Goal: Register for event/course

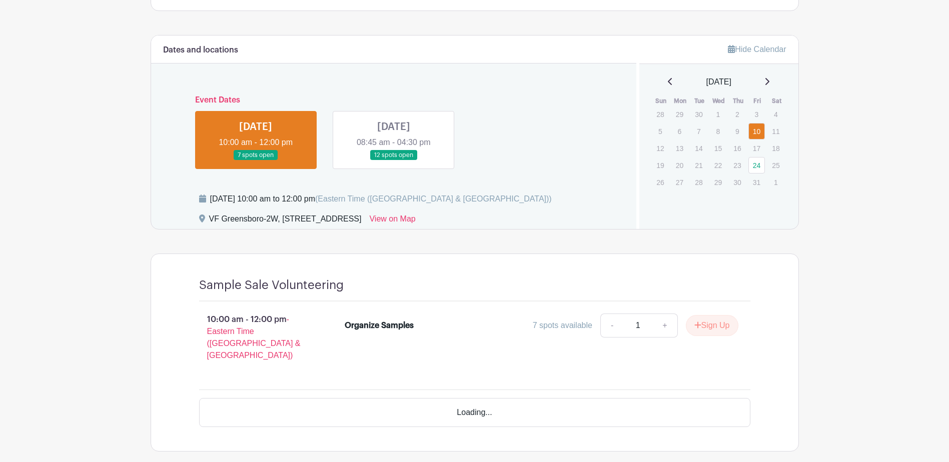
scroll to position [450, 0]
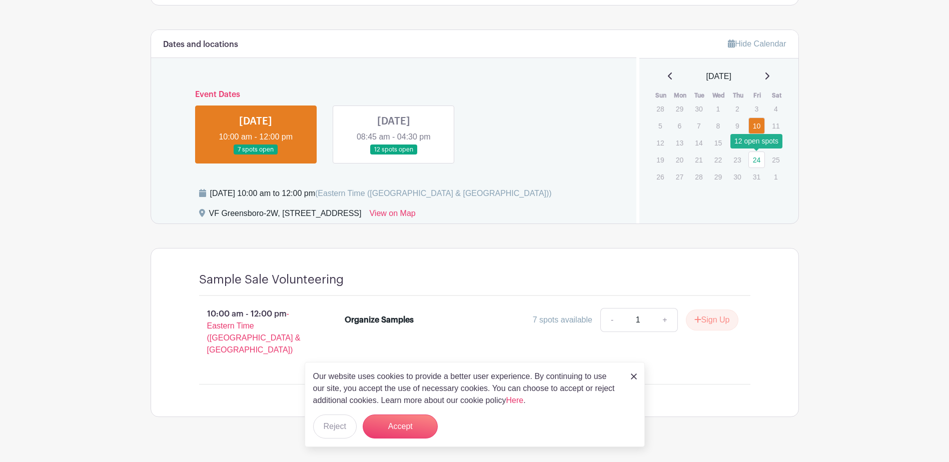
click at [758, 161] on link "24" at bounding box center [756, 160] width 17 height 17
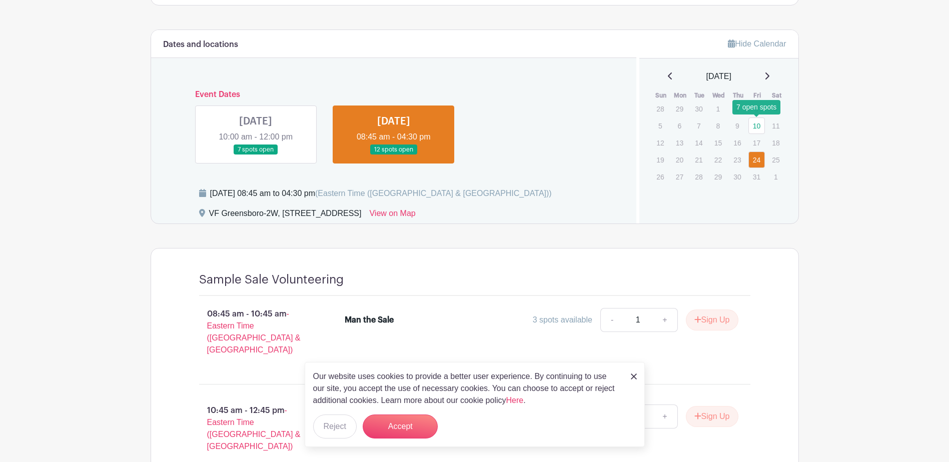
click at [756, 125] on link "10" at bounding box center [756, 126] width 17 height 17
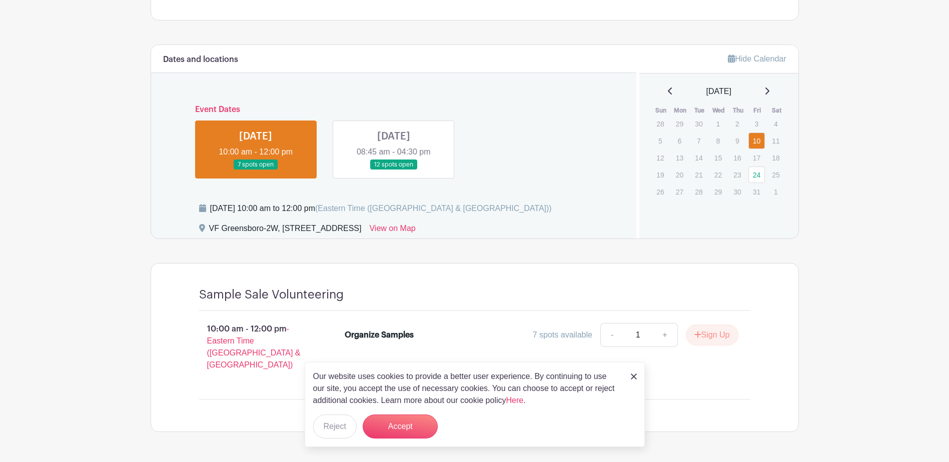
scroll to position [450, 0]
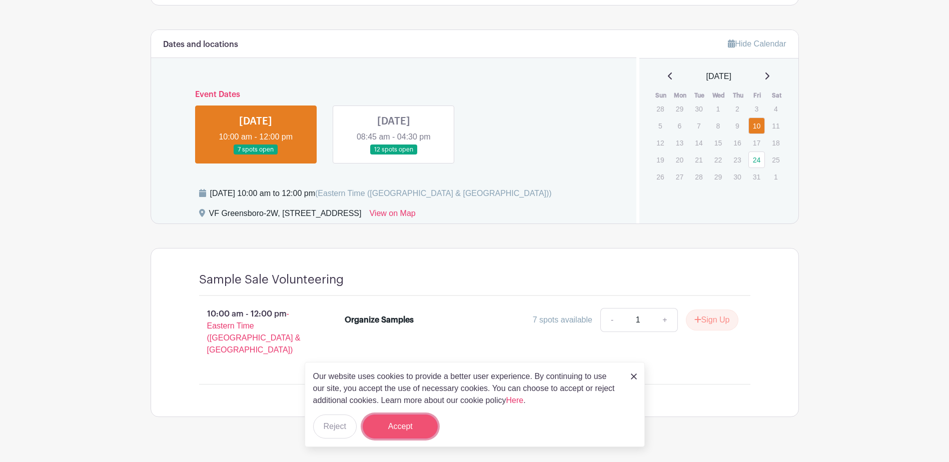
click at [396, 433] on button "Accept" at bounding box center [400, 427] width 75 height 24
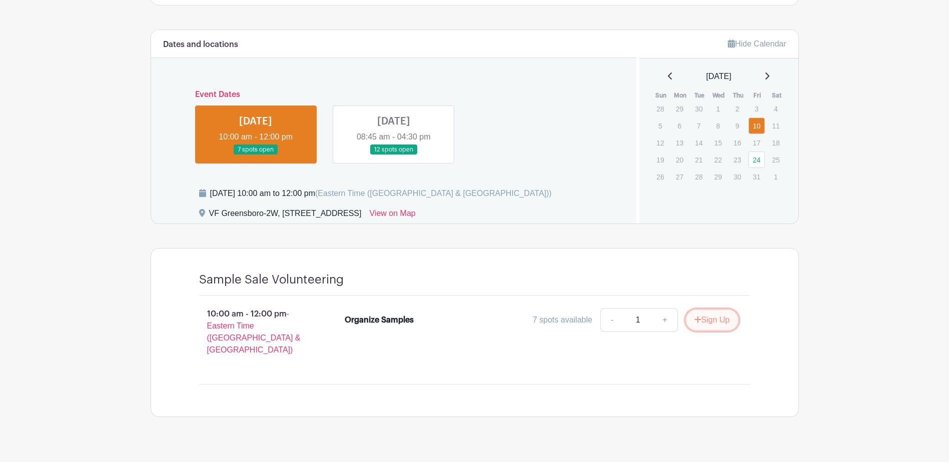
click at [707, 320] on button "Sign Up" at bounding box center [712, 320] width 53 height 21
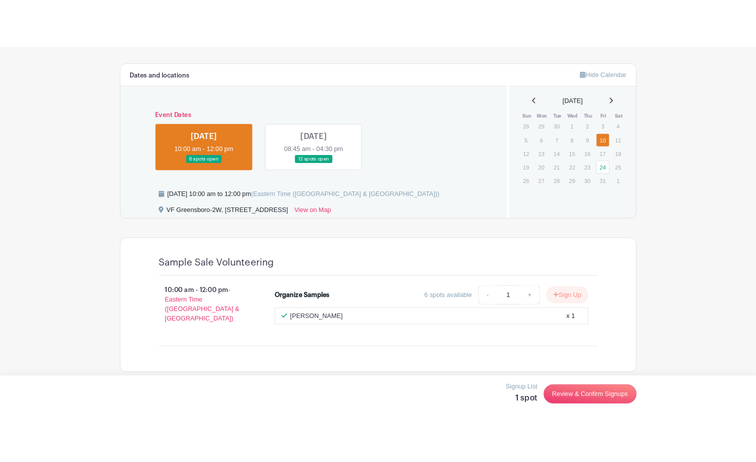
scroll to position [461, 0]
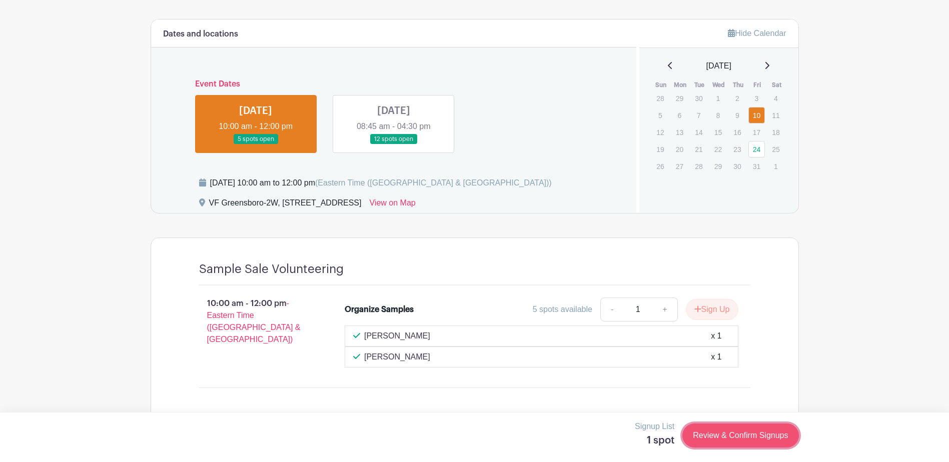
click at [731, 439] on link "Review & Confirm Signups" at bounding box center [740, 436] width 116 height 24
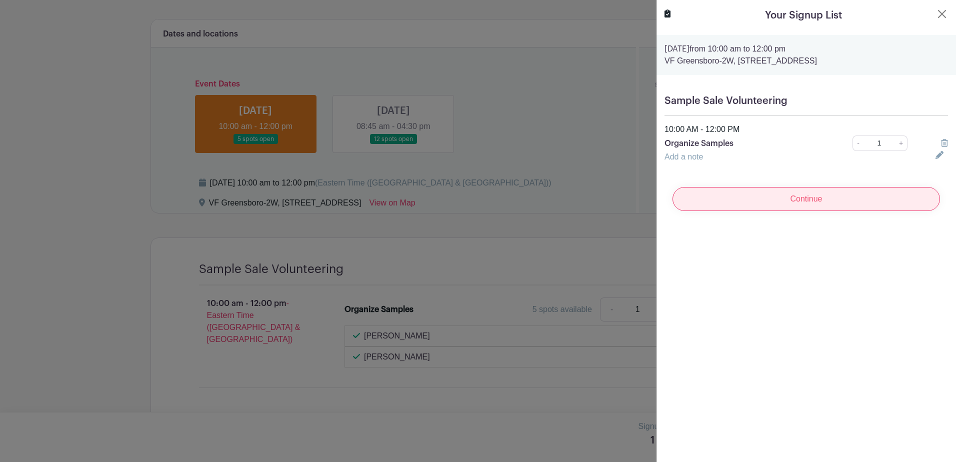
click at [787, 200] on input "Continue" at bounding box center [807, 199] width 268 height 24
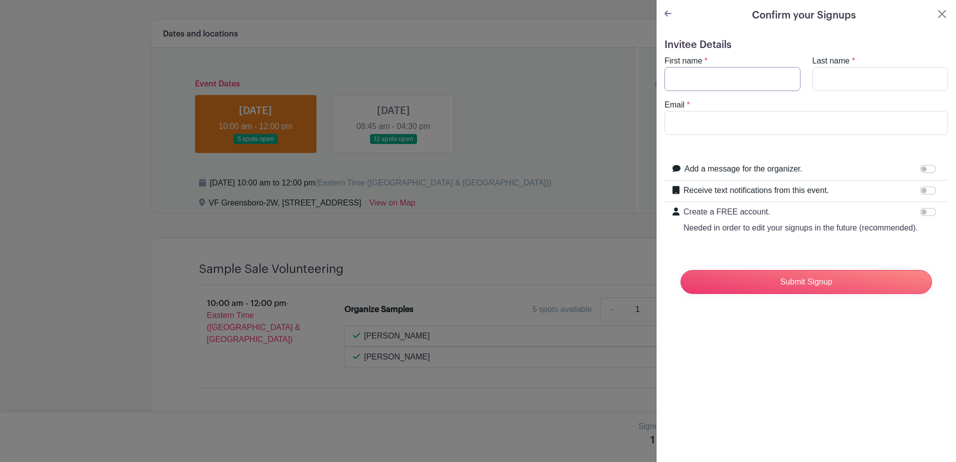
click at [710, 67] on input "First name" at bounding box center [733, 79] width 136 height 24
type input "Bashira"
type input "Baset"
type input "[EMAIL_ADDRESS][DOMAIN_NAME]"
click at [923, 188] on input "Receive text notifications from this event." at bounding box center [928, 191] width 16 height 8
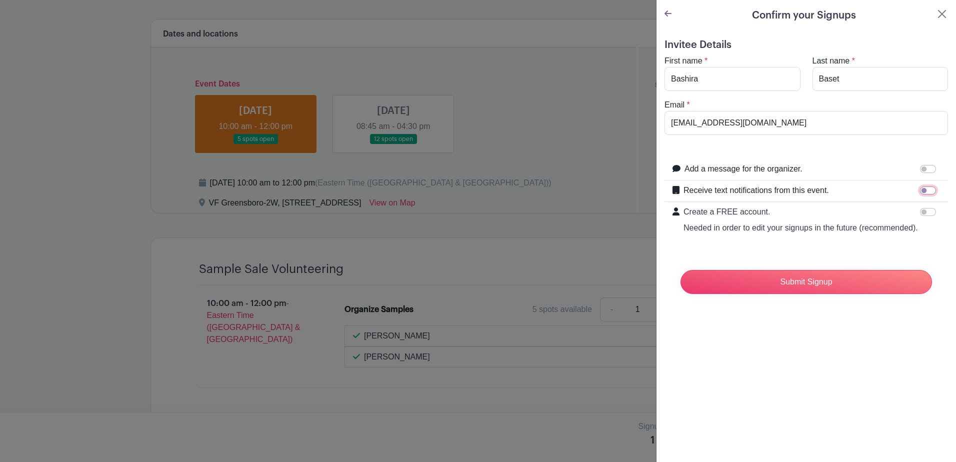
checkbox input "true"
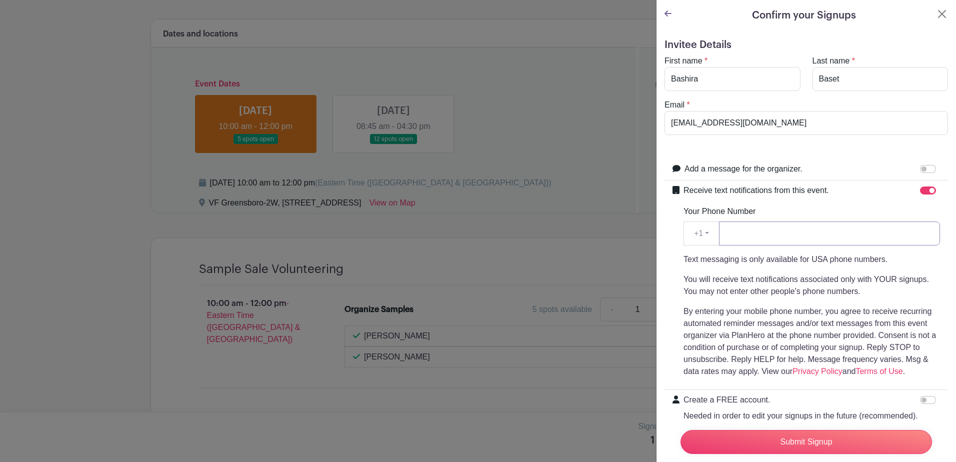
click at [749, 234] on input "Your Phone Number" at bounding box center [829, 234] width 221 height 24
type input "3362557610"
click at [782, 430] on input "Submit Signup" at bounding box center [807, 442] width 252 height 24
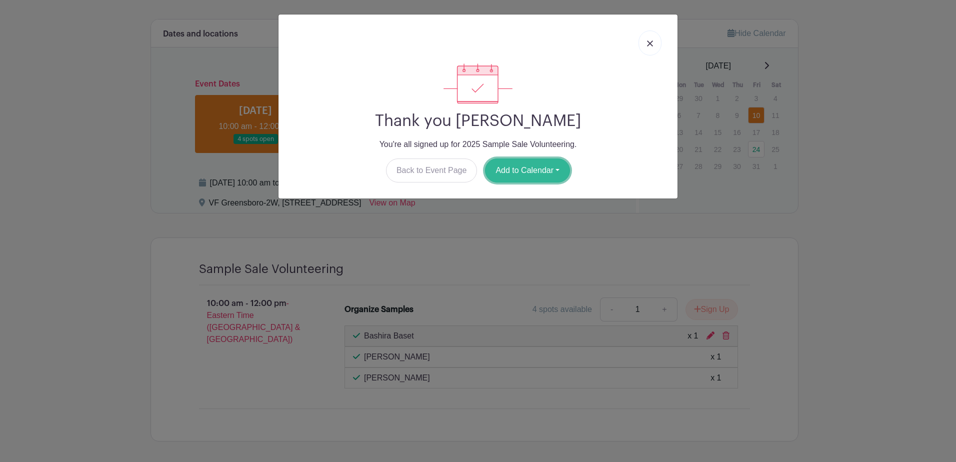
click at [523, 176] on button "Add to Calendar" at bounding box center [527, 171] width 85 height 24
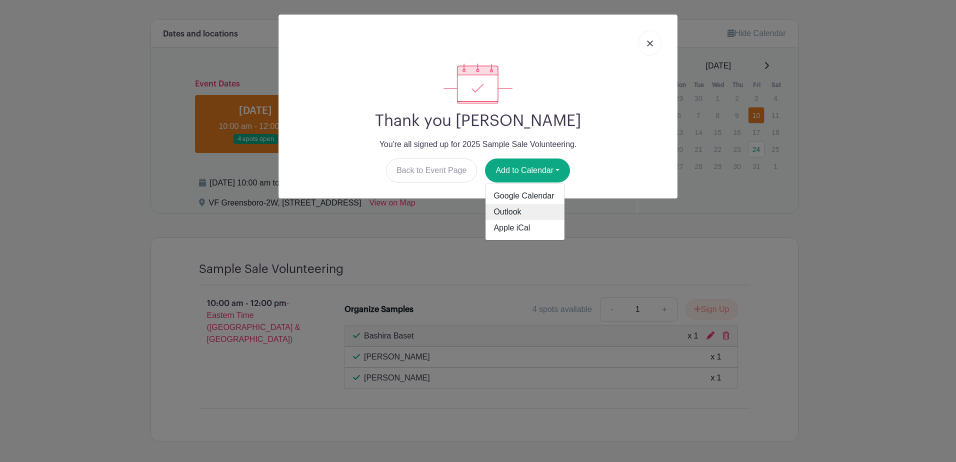
click at [523, 208] on link "Outlook" at bounding box center [525, 212] width 79 height 16
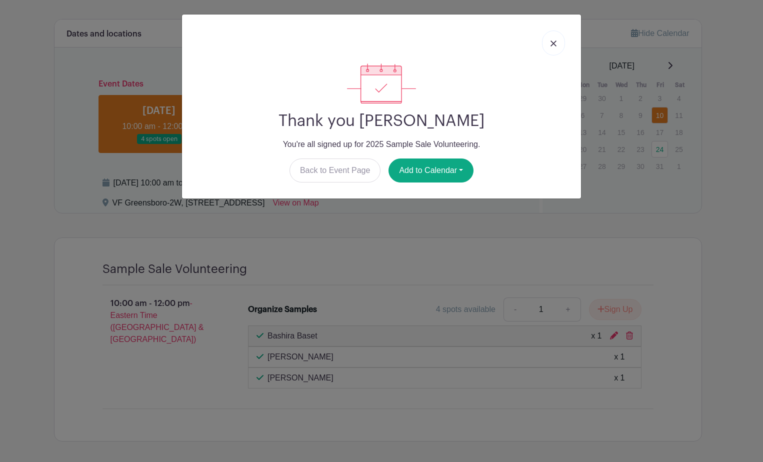
click at [551, 45] on img at bounding box center [554, 44] width 6 height 6
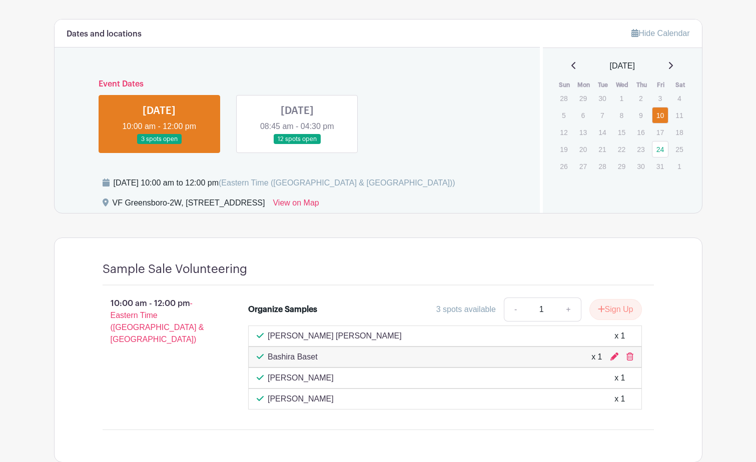
click at [297, 145] on link at bounding box center [297, 145] width 0 height 0
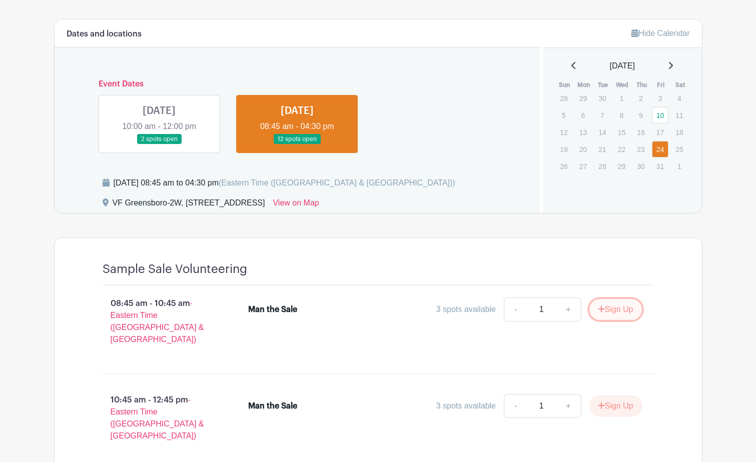
click at [612, 310] on button "Sign Up" at bounding box center [615, 309] width 53 height 21
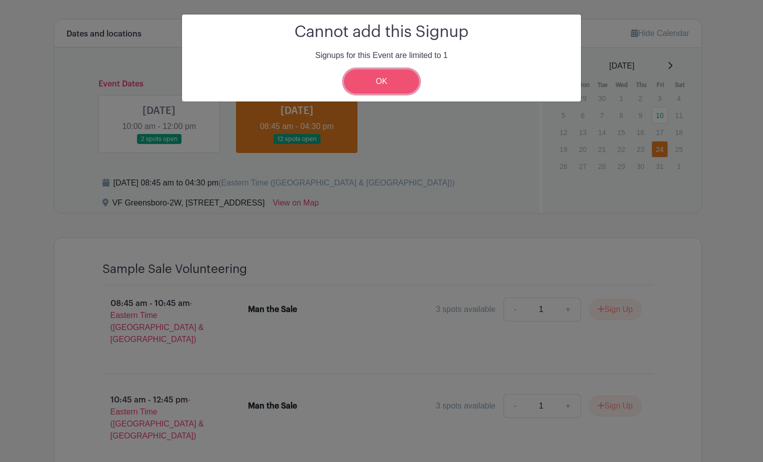
click at [393, 81] on link "OK" at bounding box center [381, 82] width 75 height 24
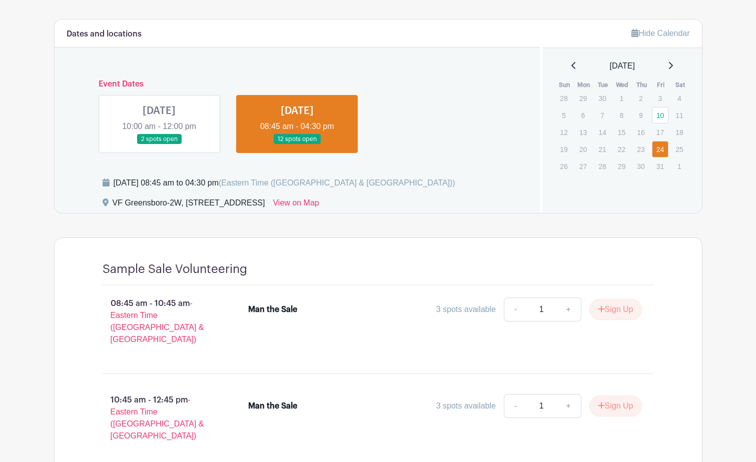
click at [297, 145] on link at bounding box center [297, 145] width 0 height 0
click at [600, 311] on icon "submit" at bounding box center [601, 309] width 7 height 8
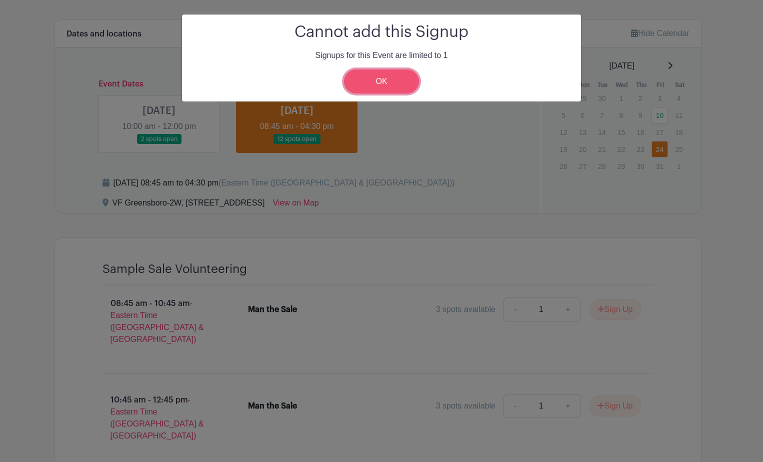
click at [397, 86] on link "OK" at bounding box center [381, 82] width 75 height 24
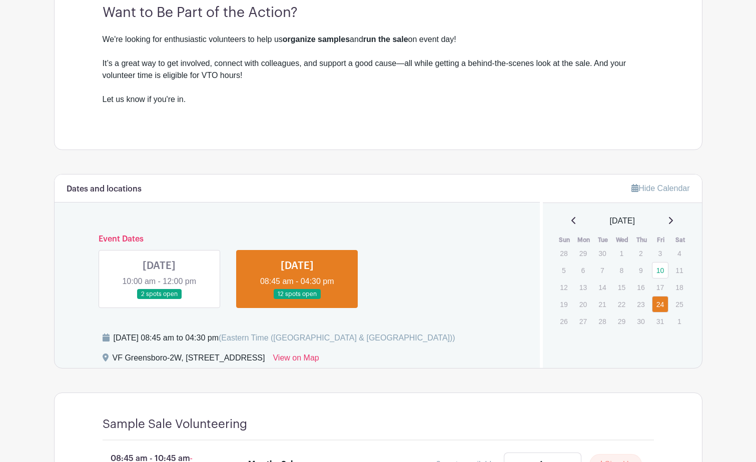
scroll to position [400, 0]
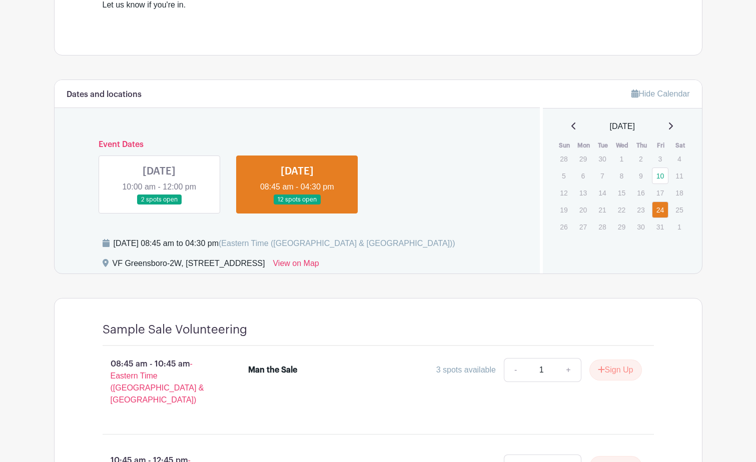
click at [297, 205] on link at bounding box center [297, 205] width 0 height 0
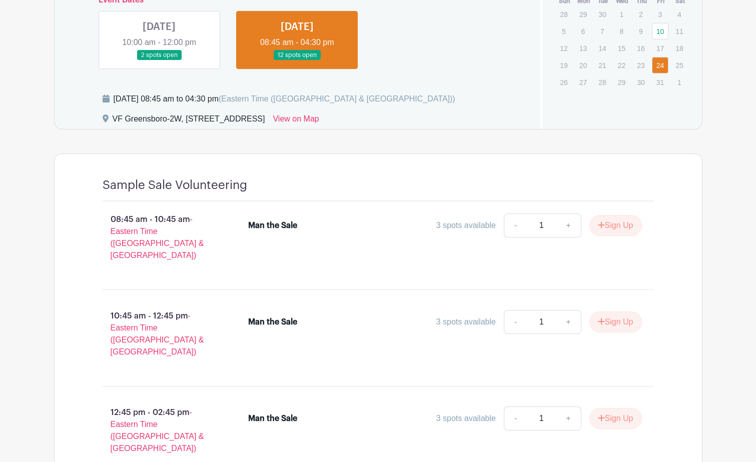
scroll to position [550, 0]
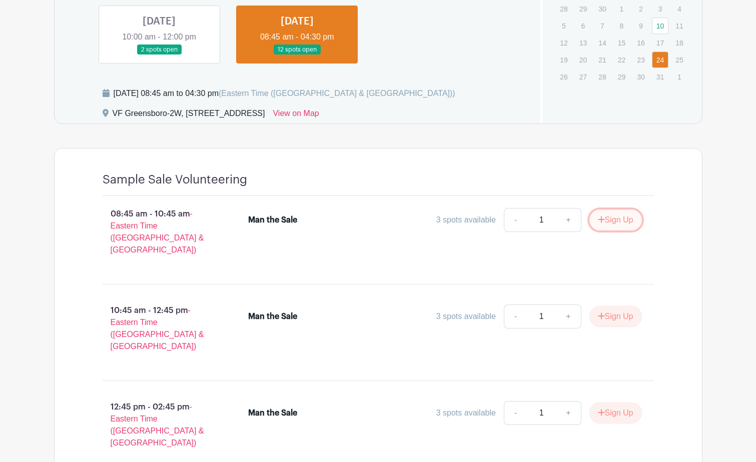
click at [611, 219] on button "Sign Up" at bounding box center [615, 220] width 53 height 21
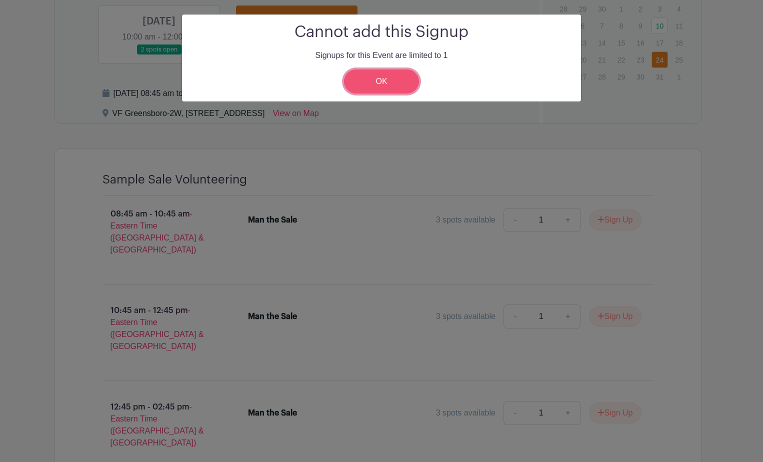
click at [387, 81] on link "OK" at bounding box center [381, 82] width 75 height 24
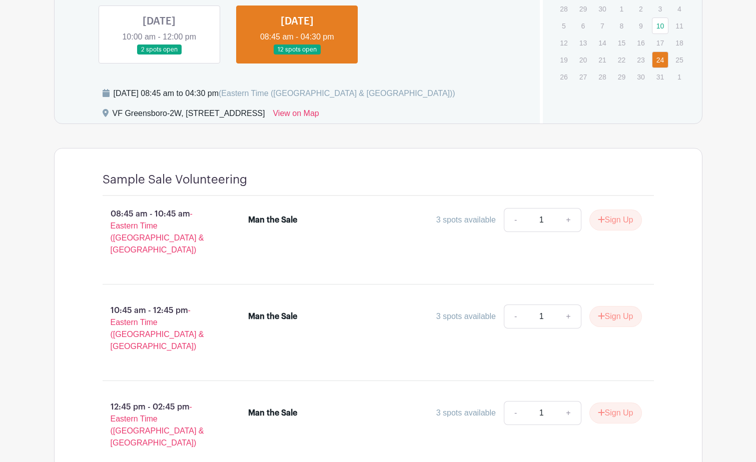
click at [159, 55] on link at bounding box center [159, 55] width 0 height 0
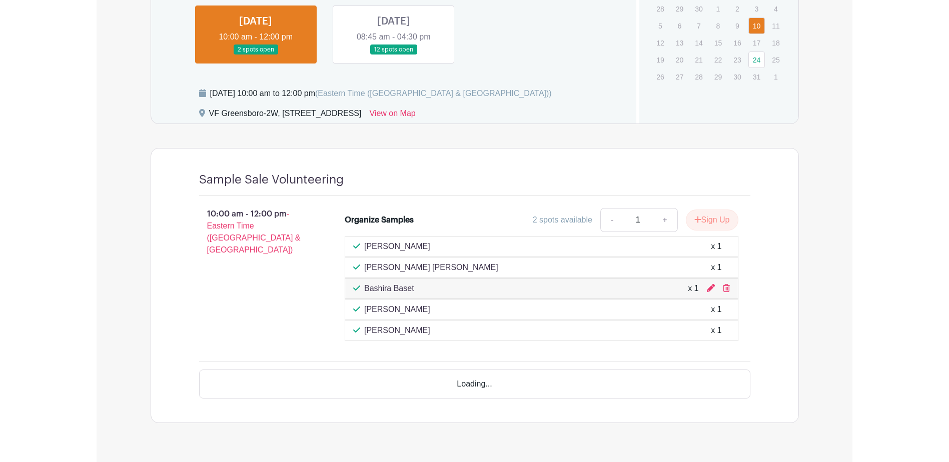
scroll to position [545, 0]
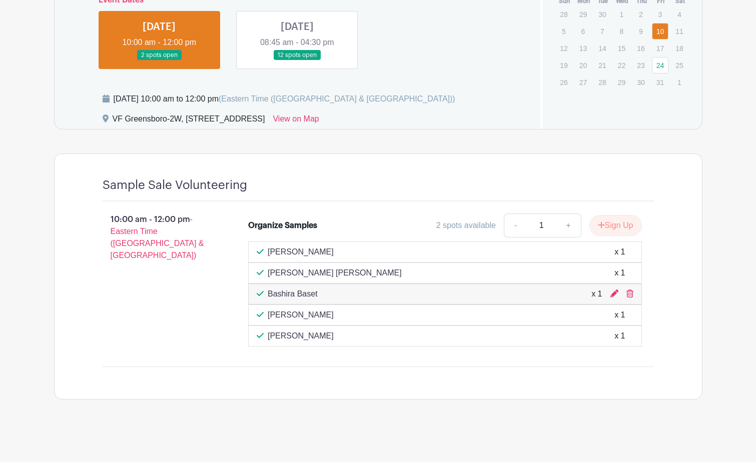
click at [297, 61] on link at bounding box center [297, 61] width 0 height 0
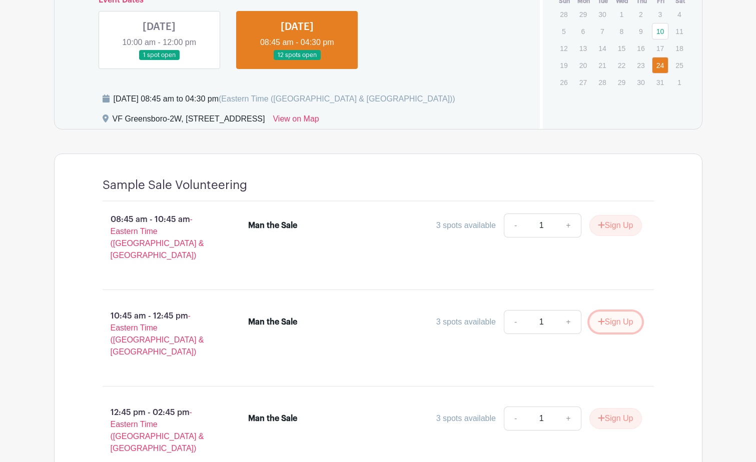
click at [609, 312] on button "Sign Up" at bounding box center [615, 322] width 53 height 21
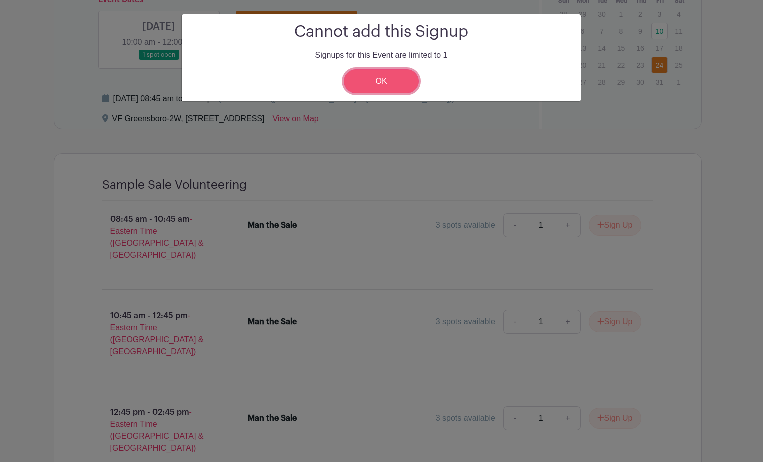
click at [389, 84] on link "OK" at bounding box center [381, 82] width 75 height 24
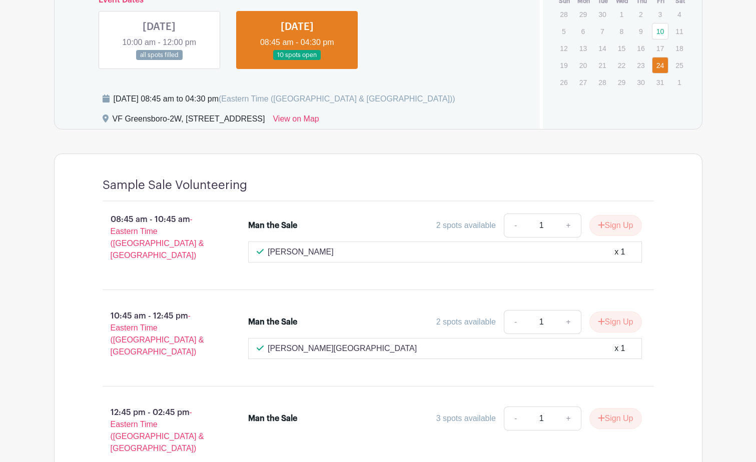
click at [38, 90] on main "Log In Sign Up for Free VF Greensboro 2025 Sample Sale Volunteering Created by …" at bounding box center [378, 79] width 756 height 1248
